Goal: Transaction & Acquisition: Obtain resource

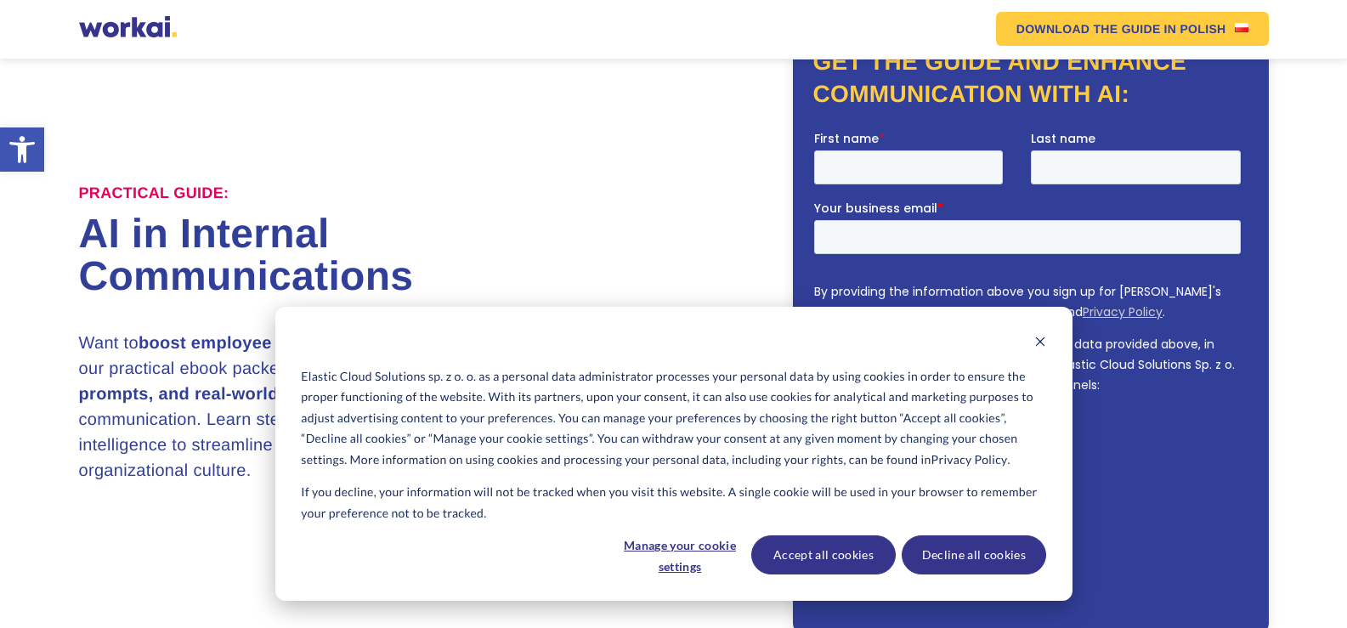
scroll to position [85, 0]
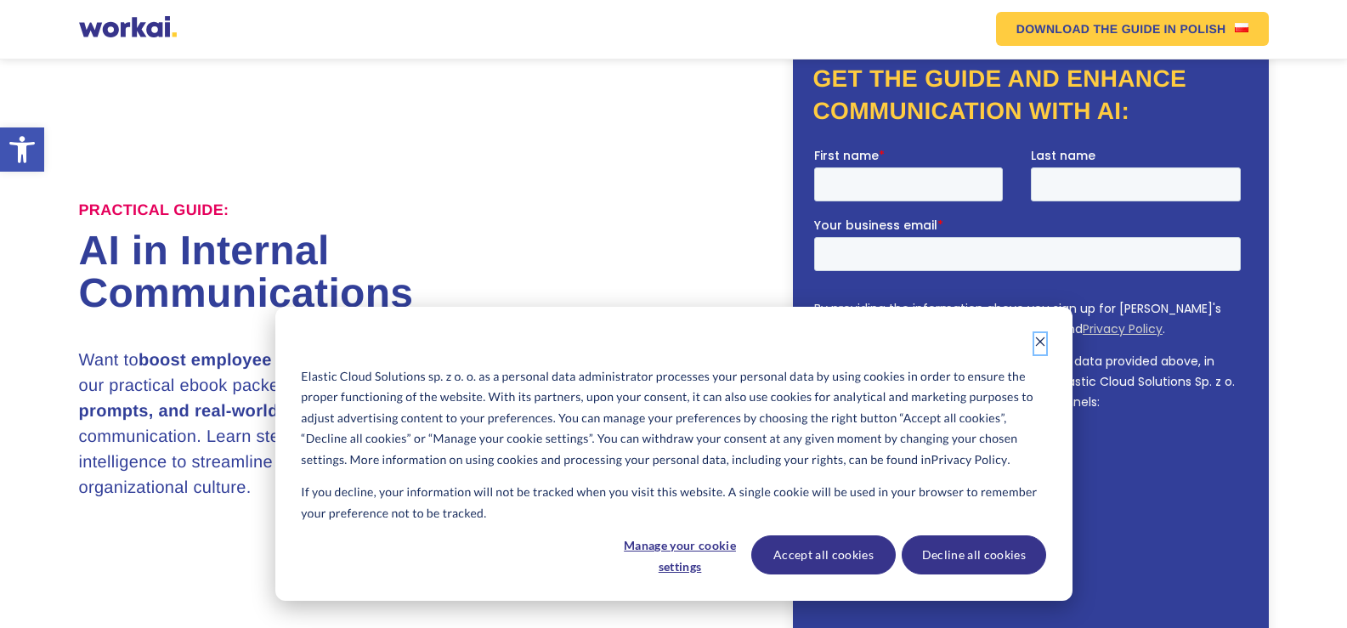
click at [1035, 342] on icon "Dismiss cookie banner" at bounding box center [1040, 342] width 12 height 12
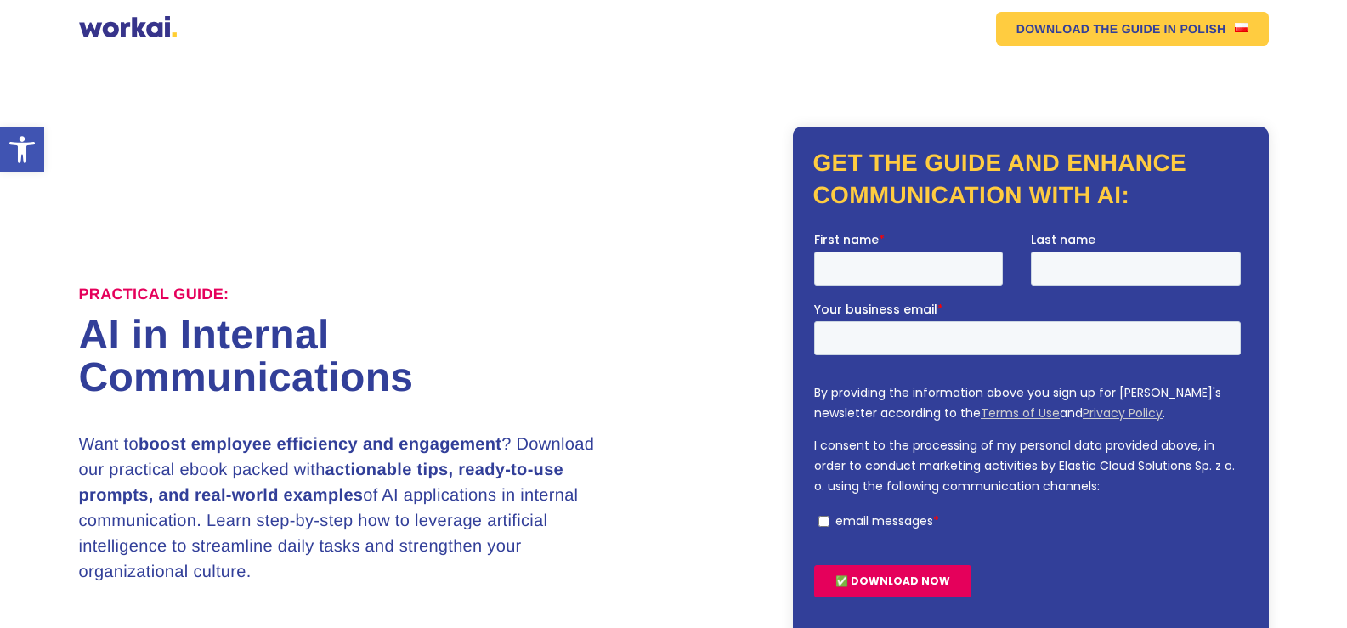
scroll to position [0, 0]
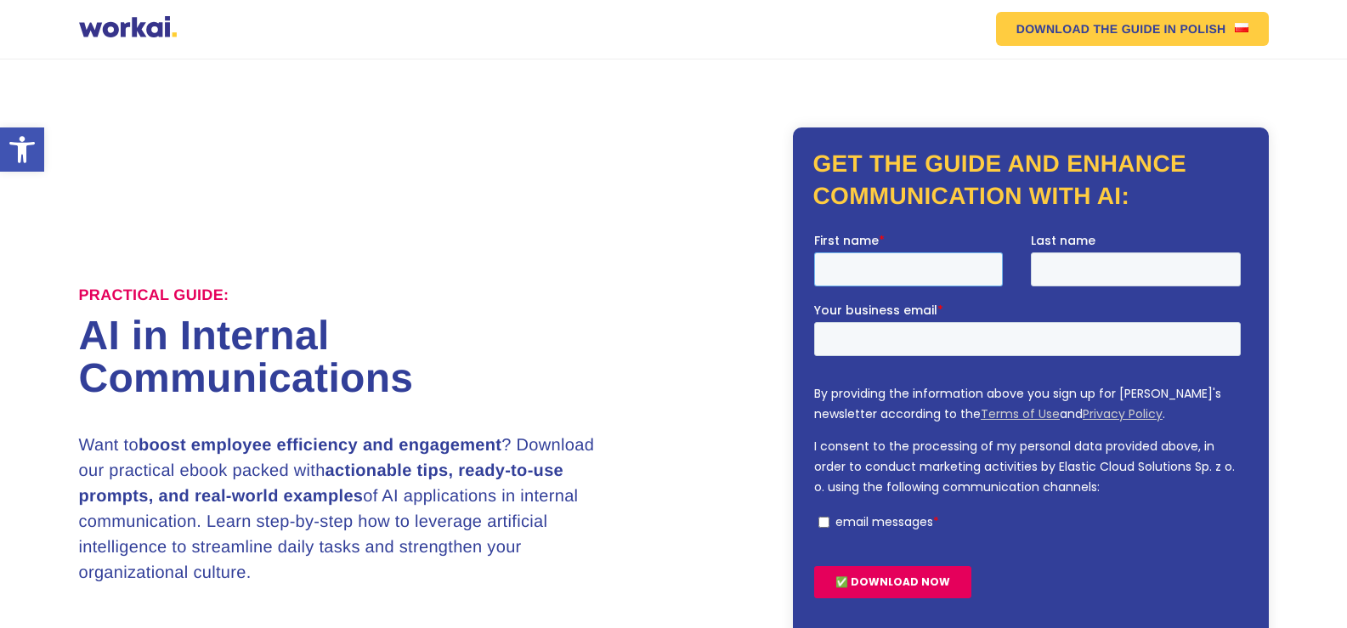
click at [834, 266] on input "First name *" at bounding box center [907, 269] width 189 height 34
type input "[PERSON_NAME]"
click at [1048, 267] on input "Last name" at bounding box center [1135, 269] width 210 height 34
type input "[PERSON_NAME]"
click at [896, 340] on input "Your business email *" at bounding box center [1026, 338] width 427 height 34
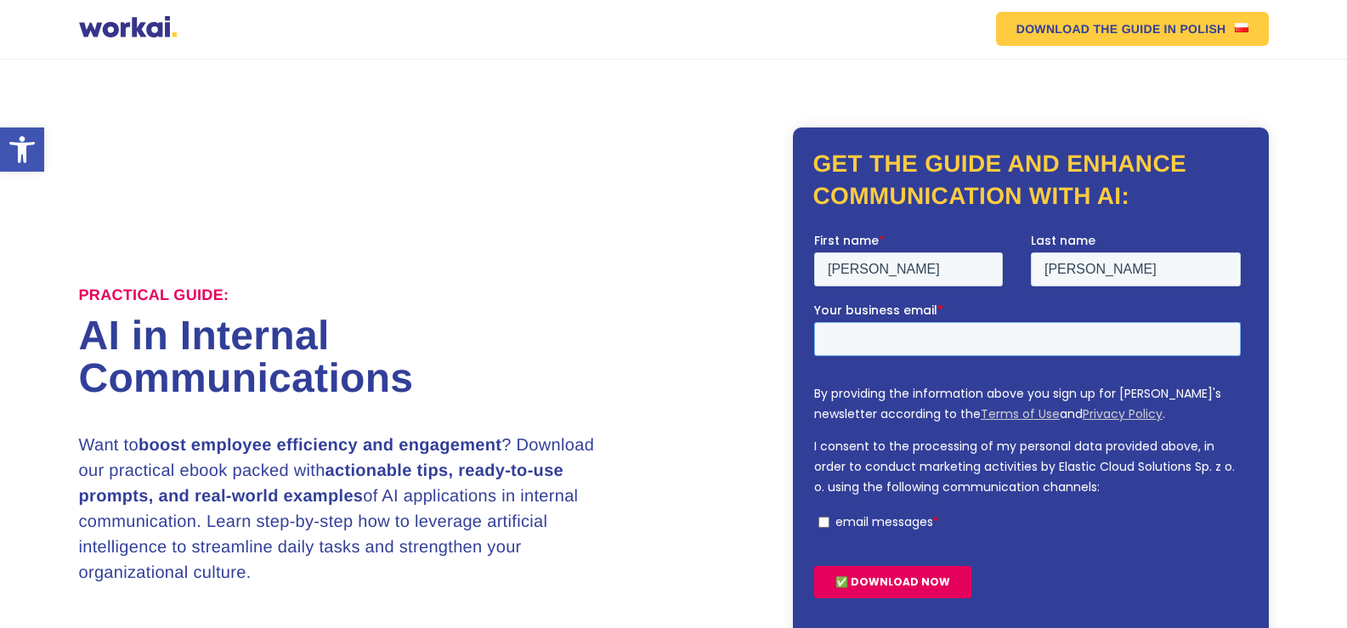
click at [940, 342] on input "Your business email *" at bounding box center [1026, 338] width 427 height 34
type input "p"
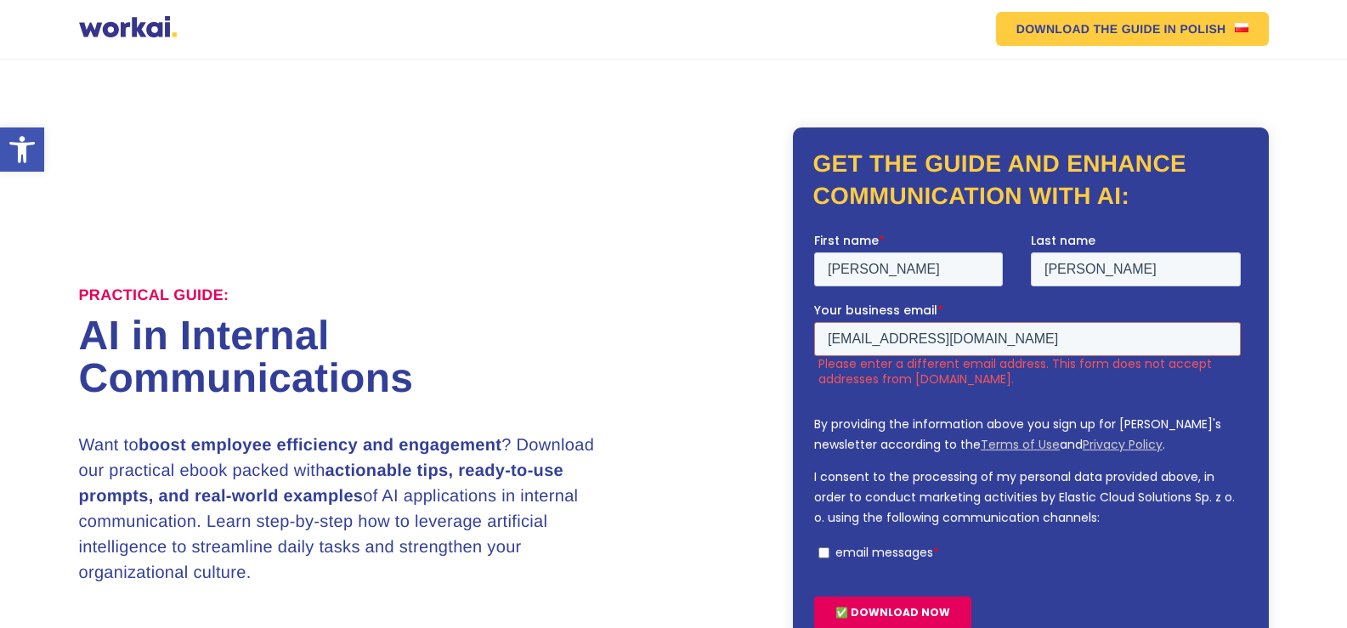
click at [894, 592] on div "✅ DOWNLOAD NOW" at bounding box center [1029, 611] width 433 height 61
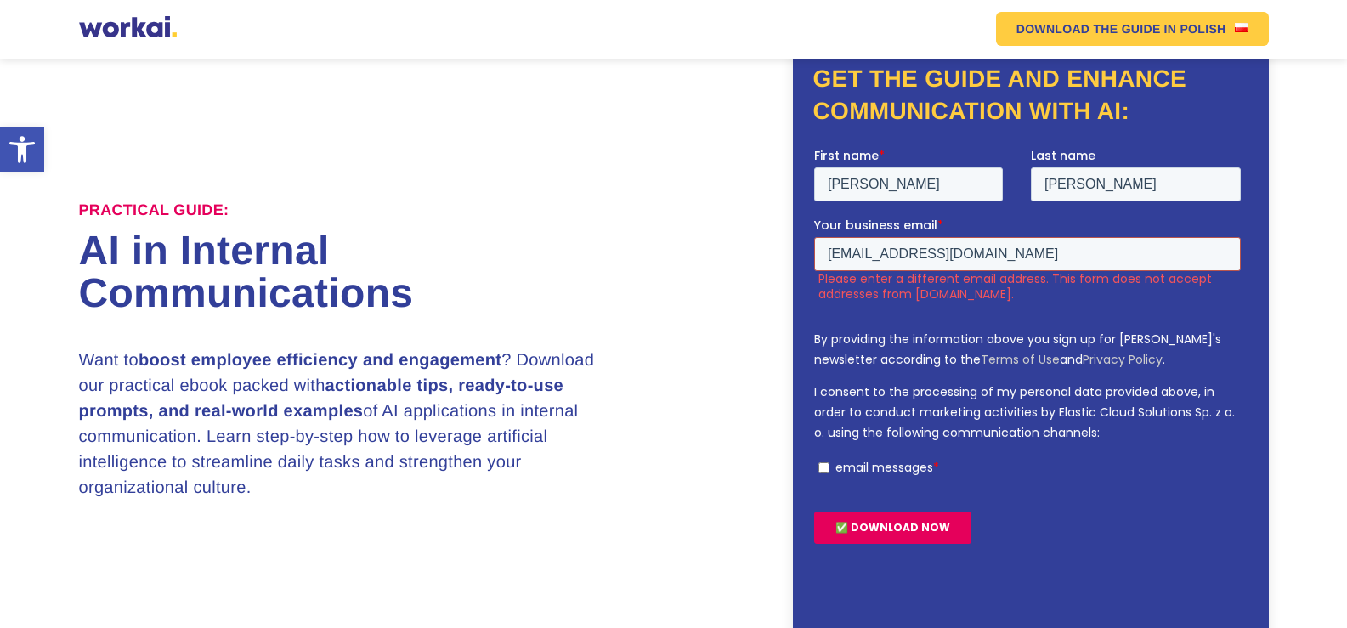
drag, startPoint x: 1000, startPoint y: 251, endPoint x: 915, endPoint y: 261, distance: 85.6
click at [906, 266] on input "[EMAIL_ADDRESS][DOMAIN_NAME]" at bounding box center [1026, 253] width 427 height 34
click at [1006, 233] on div "Your business email * [EMAIL_ADDRESS][DOMAIN_NAME] Please enter a different ema…" at bounding box center [1029, 258] width 433 height 85
click at [854, 252] on input "[EMAIL_ADDRESS][DOMAIN_NAME]" at bounding box center [1026, 253] width 427 height 34
click at [866, 253] on input "[EMAIL_ADDRESS][DOMAIN_NAME]" at bounding box center [1026, 253] width 427 height 34
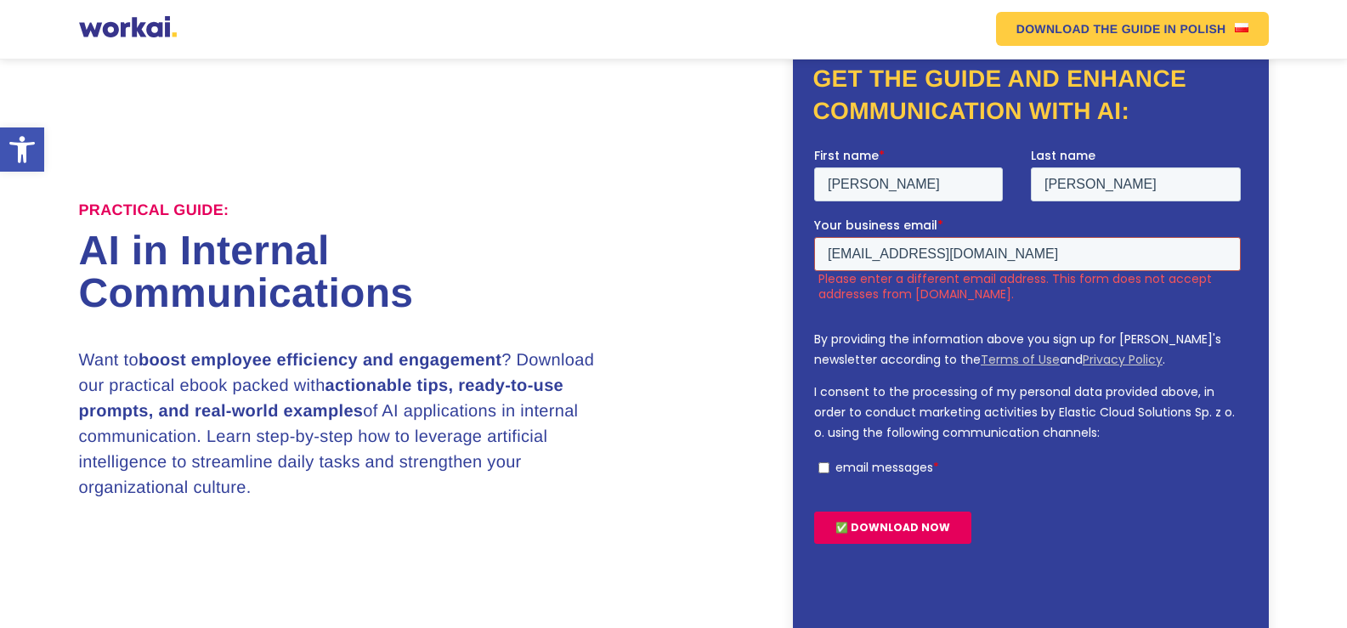
click at [960, 247] on input "[EMAIL_ADDRESS][DOMAIN_NAME]" at bounding box center [1026, 253] width 427 height 34
drag, startPoint x: 982, startPoint y: 248, endPoint x: 813, endPoint y: 285, distance: 173.0
click at [813, 285] on div "Your business email * [EMAIL_ADDRESS][DOMAIN_NAME] Please enter a different ema…" at bounding box center [1029, 258] width 433 height 85
click at [866, 256] on input "[EMAIL_ADDRESS][DOMAIN_NAME]" at bounding box center [1026, 253] width 427 height 34
type input "[EMAIL_ADDRESS][DOMAIN_NAME]"
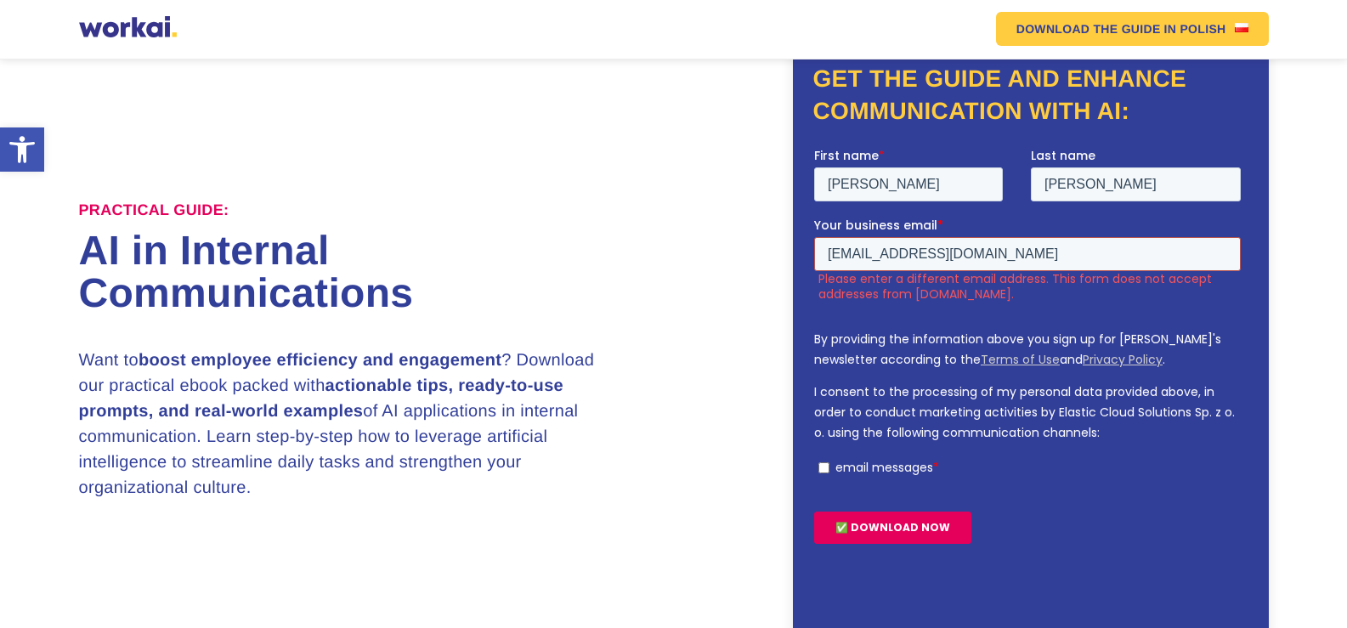
drag, startPoint x: 987, startPoint y: 250, endPoint x: 802, endPoint y: 270, distance: 185.5
click at [813, 270] on html "First name * [PERSON_NAME] Last name [PERSON_NAME] Your business email * [PERSO…" at bounding box center [1029, 381] width 433 height 471
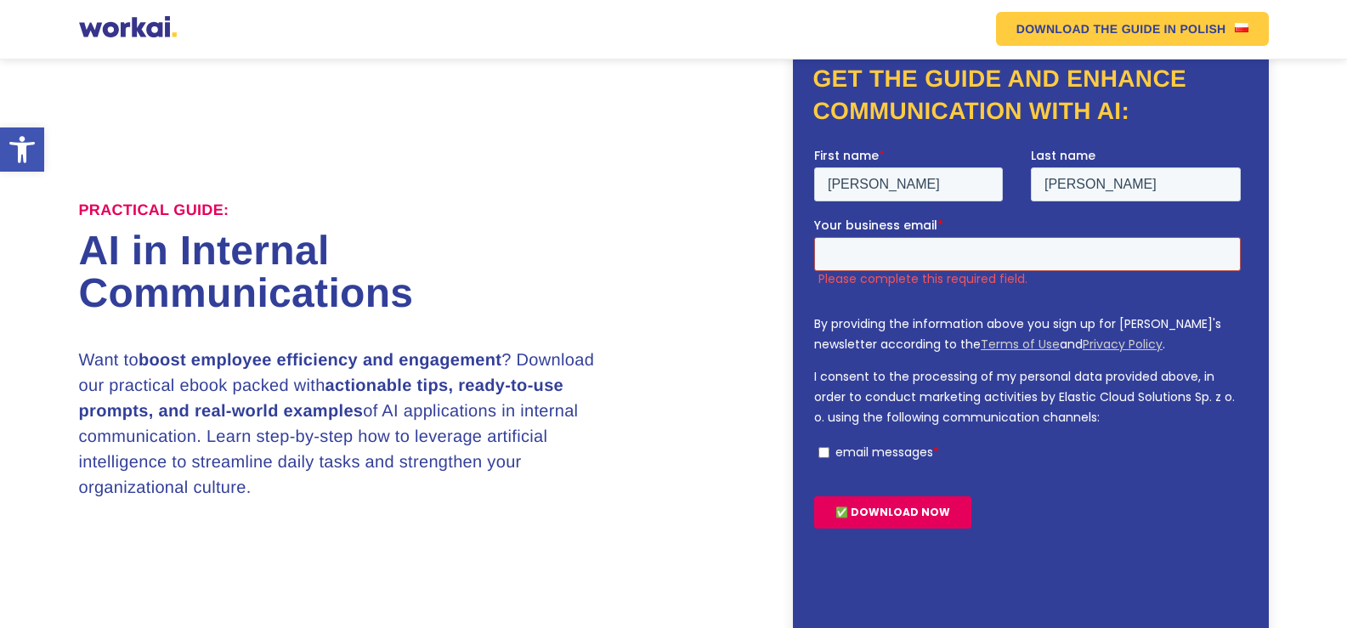
click at [887, 262] on input "Your business email *" at bounding box center [1026, 253] width 427 height 34
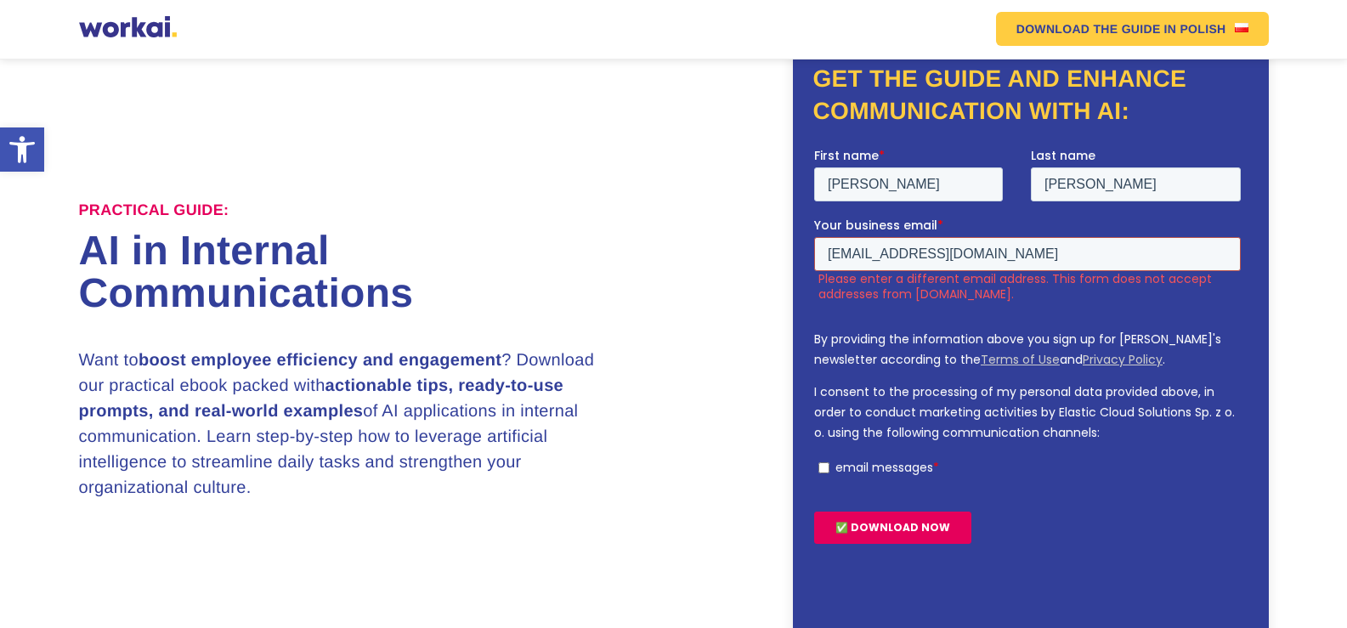
type input "[EMAIL_ADDRESS][DOMAIN_NAME]"
click at [899, 525] on input "✅ DOWNLOAD NOW" at bounding box center [891, 527] width 157 height 32
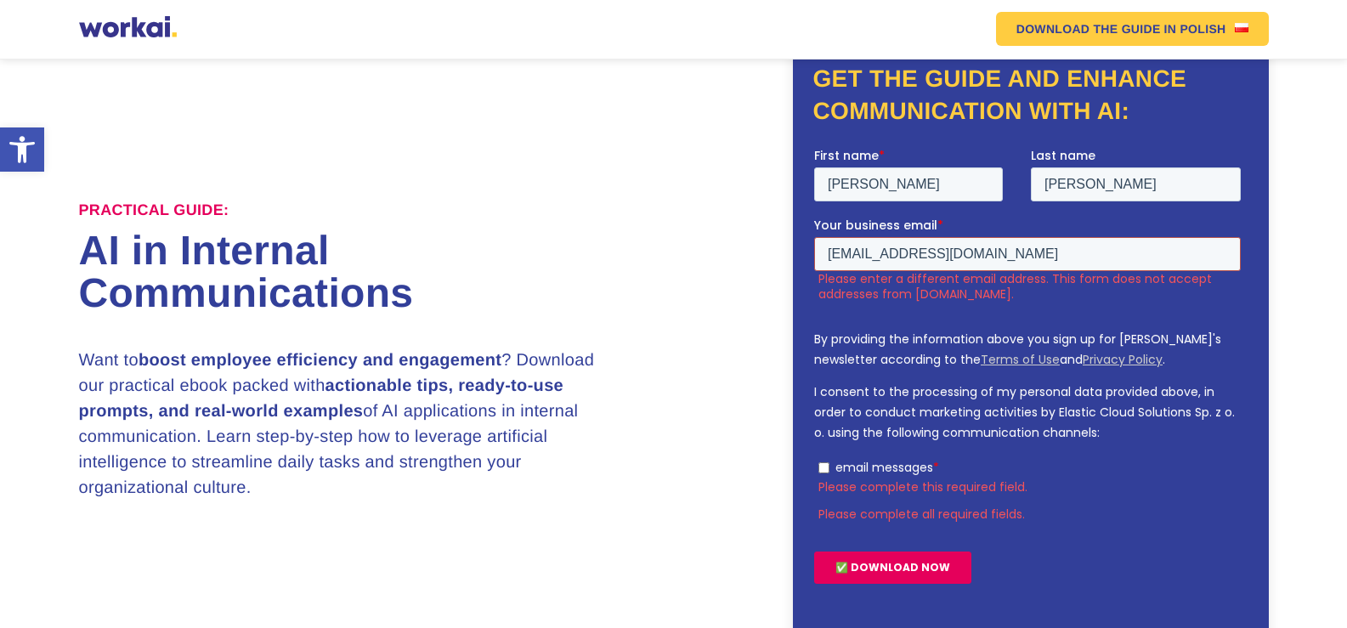
drag, startPoint x: 1018, startPoint y: 246, endPoint x: 813, endPoint y: 264, distance: 205.6
click at [813, 264] on input "[EMAIL_ADDRESS][DOMAIN_NAME]" at bounding box center [1026, 253] width 427 height 34
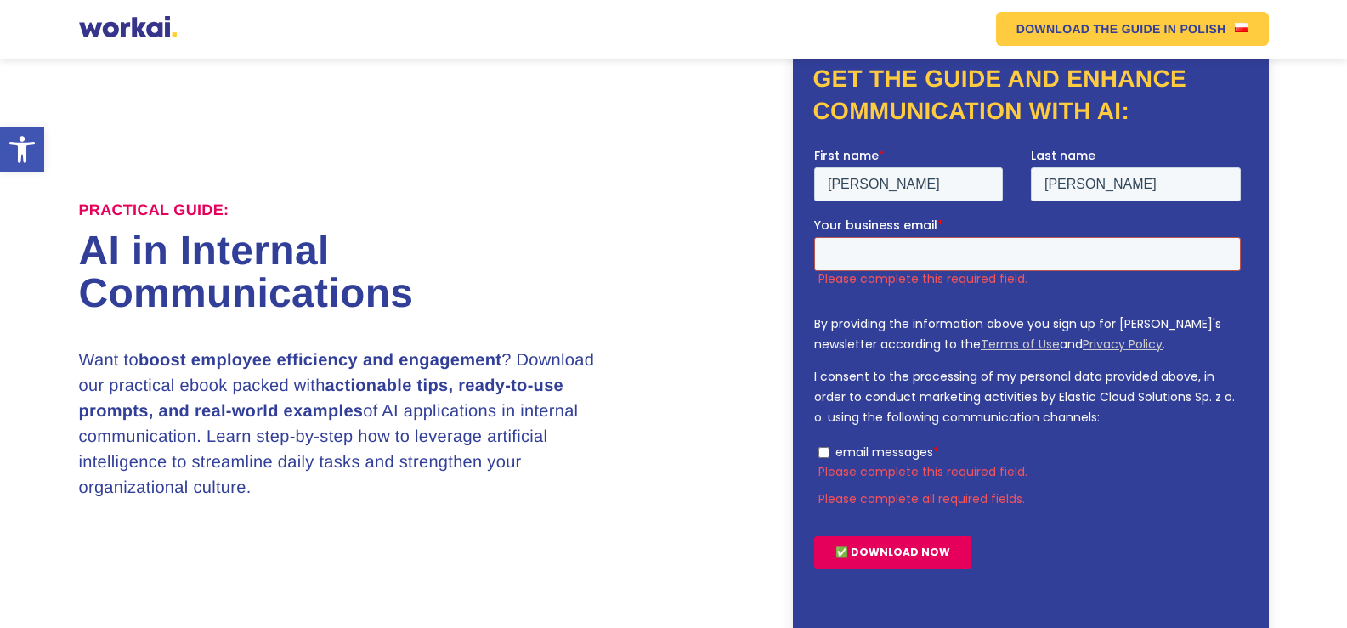
drag, startPoint x: 873, startPoint y: 246, endPoint x: 836, endPoint y: 258, distance: 38.4
click at [836, 258] on input "Your business email *" at bounding box center [1026, 253] width 427 height 34
type input "[EMAIL_ADDRESS][DOMAIN_NAME]"
click at [911, 524] on div "✅ DOWNLOAD NOW" at bounding box center [1029, 551] width 433 height 61
drag, startPoint x: 1027, startPoint y: 253, endPoint x: 826, endPoint y: 264, distance: 200.8
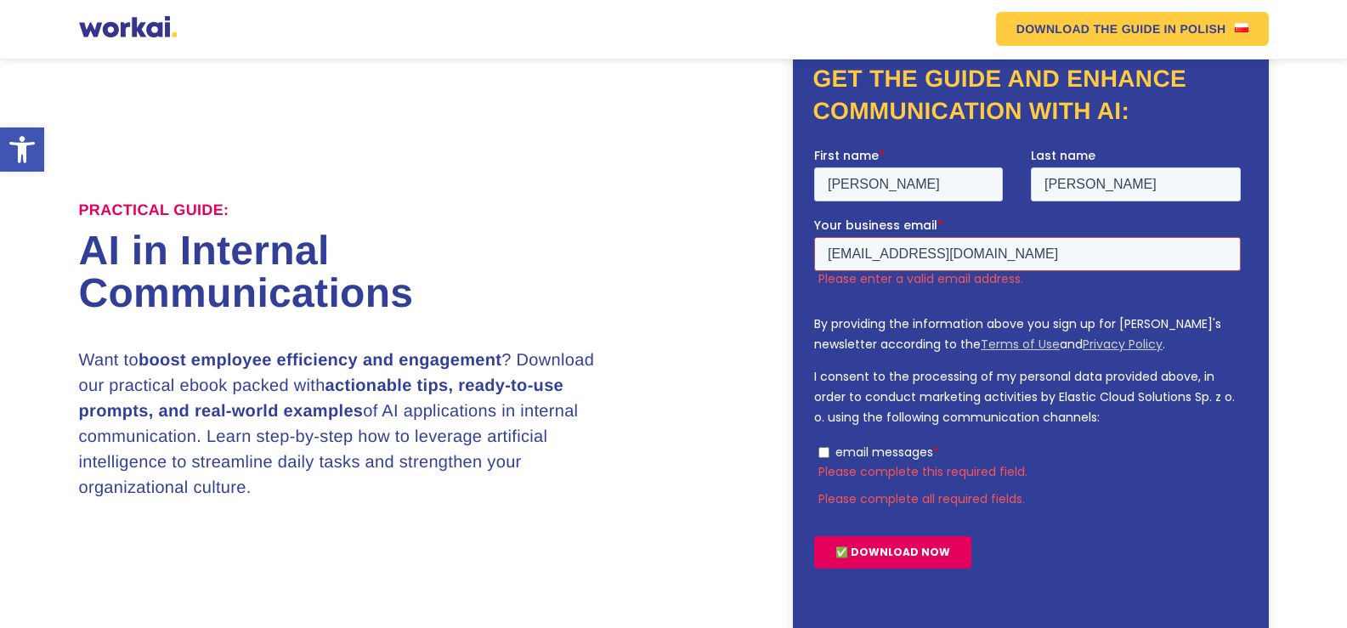
click at [826, 264] on input "[EMAIL_ADDRESS][DOMAIN_NAME]" at bounding box center [1026, 253] width 427 height 34
